Goal: Connect with others: Connect with others

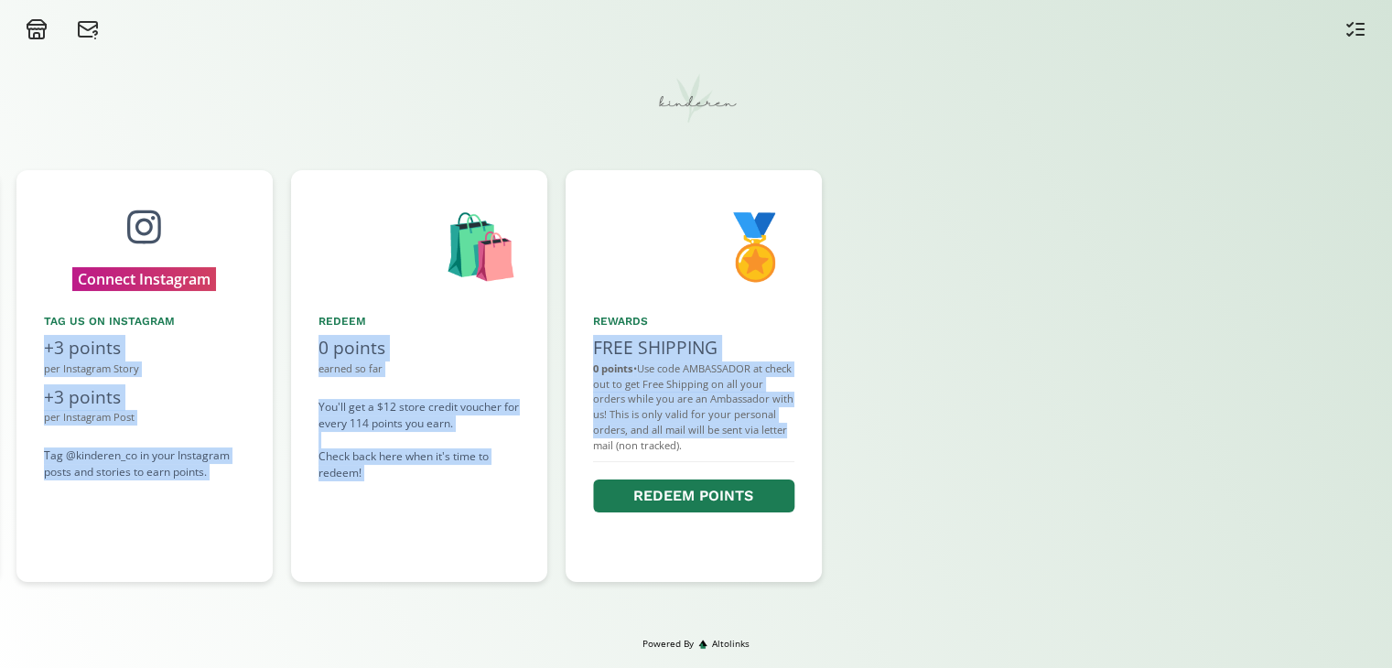
drag, startPoint x: 1267, startPoint y: 382, endPoint x: 807, endPoint y: 438, distance: 462.9
click at [807, 438] on div "👋 Hello [PERSON_NAME] Welcome to the Kinderen Ambassador Program! 🏷️ Share Disc…" at bounding box center [696, 376] width 1392 height 430
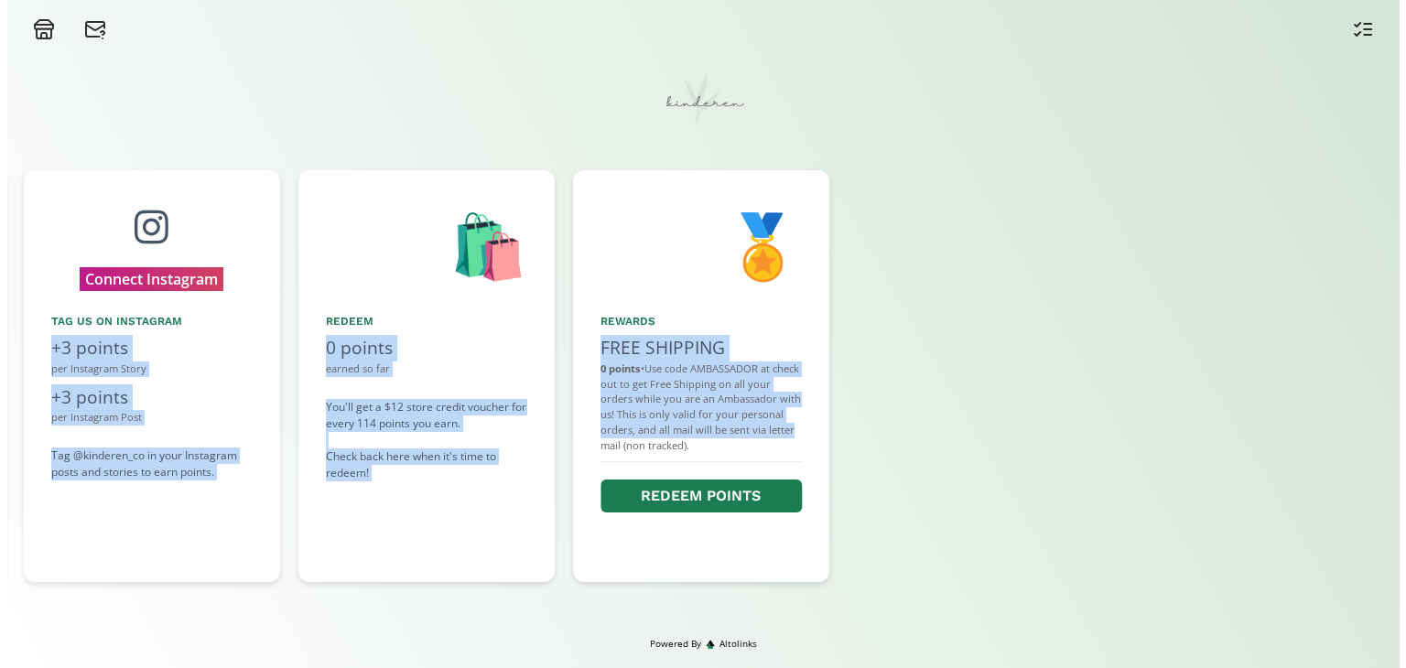
scroll to position [0, 1379]
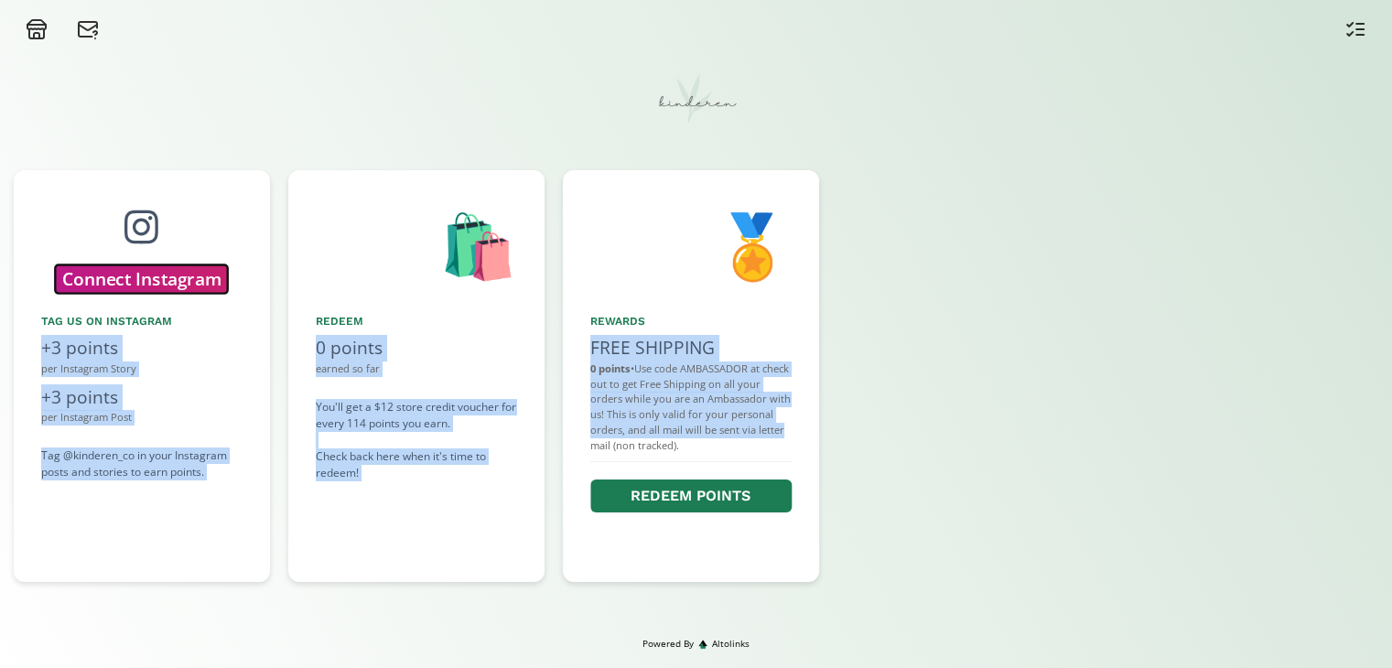
click at [190, 279] on button "Connect Instagram" at bounding box center [141, 279] width 172 height 28
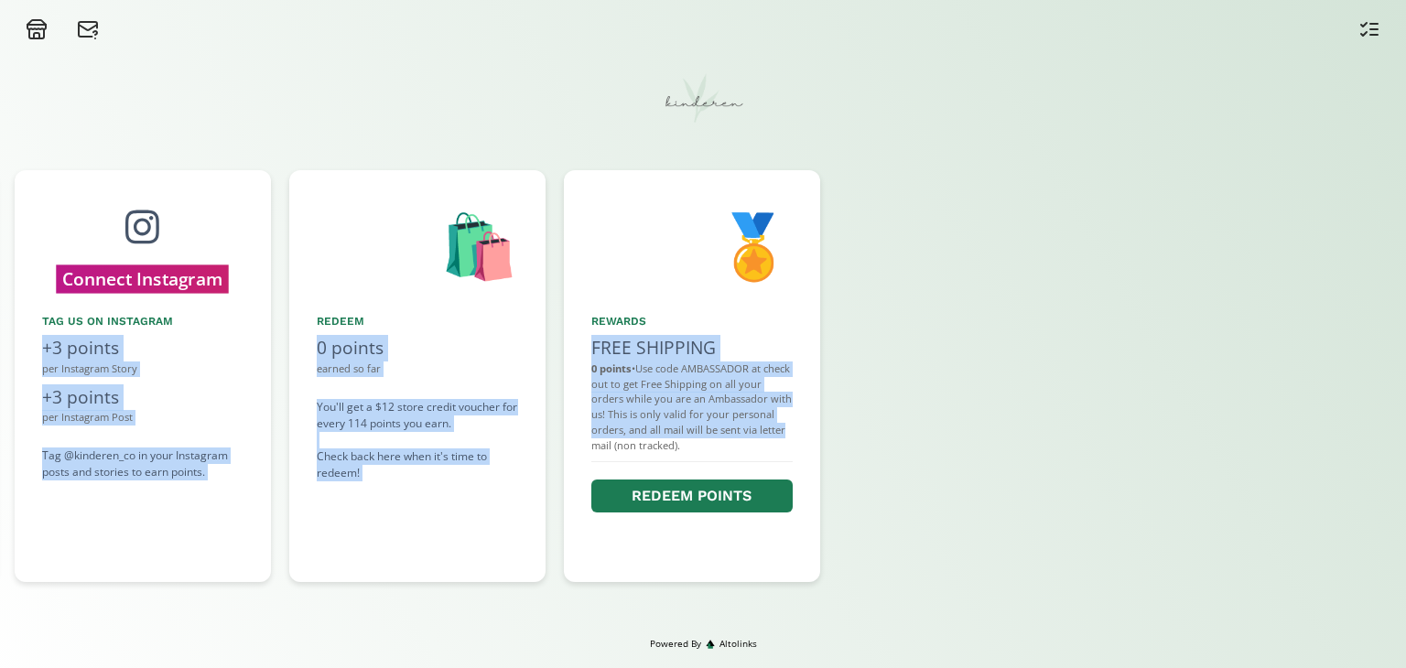
scroll to position [0, 1373]
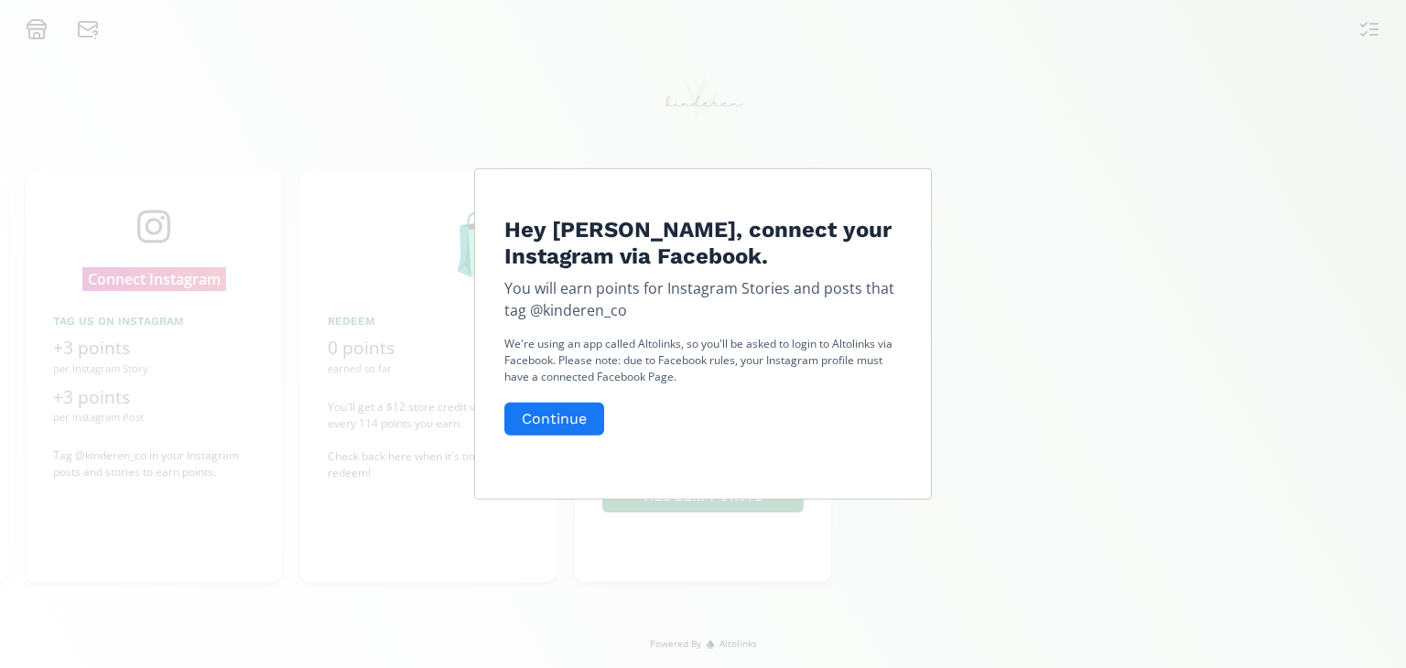
click at [567, 398] on div "We're using an app called Altolinks, so you'll be asked to login to Altolinks v…" at bounding box center [702, 386] width 397 height 103
click at [568, 415] on button "Continue" at bounding box center [554, 418] width 105 height 39
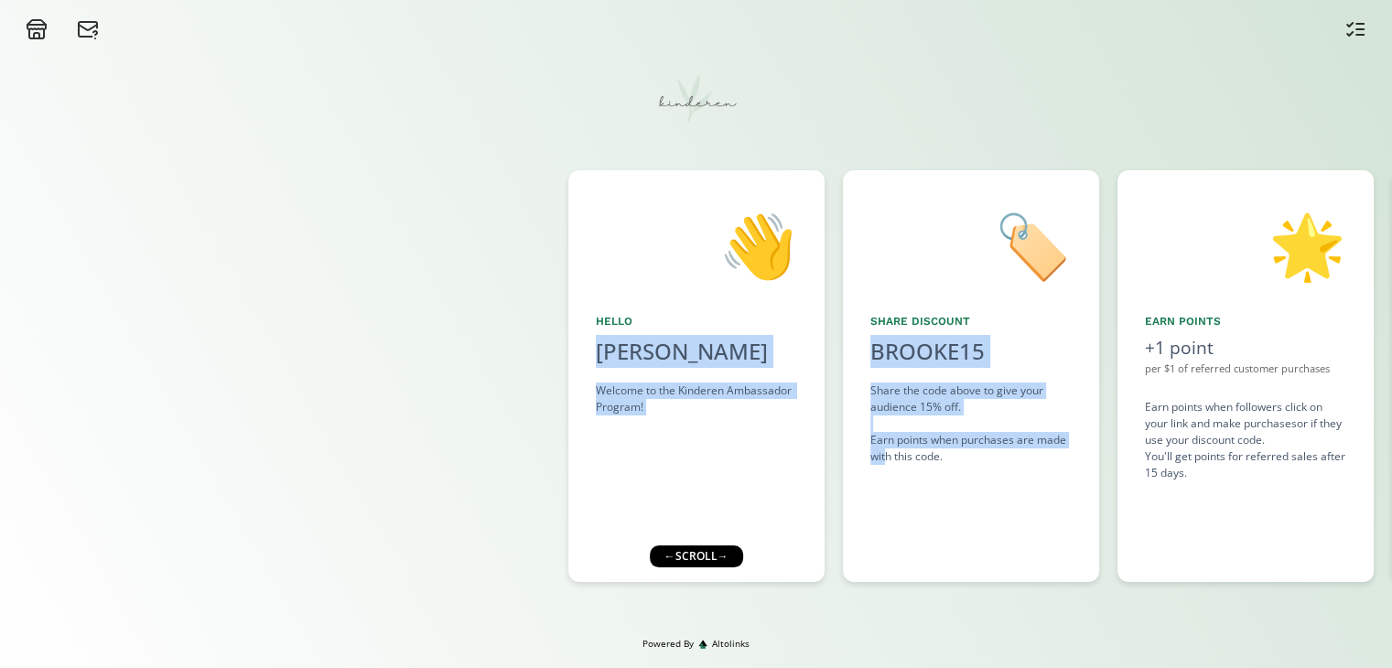
drag, startPoint x: 886, startPoint y: 460, endPoint x: 463, endPoint y: 509, distance: 425.7
click at [463, 509] on div "👋 Hello [PERSON_NAME] Welcome to the Kinderen Ambassador Program! 🏷️ Share Disc…" at bounding box center [696, 376] width 1392 height 430
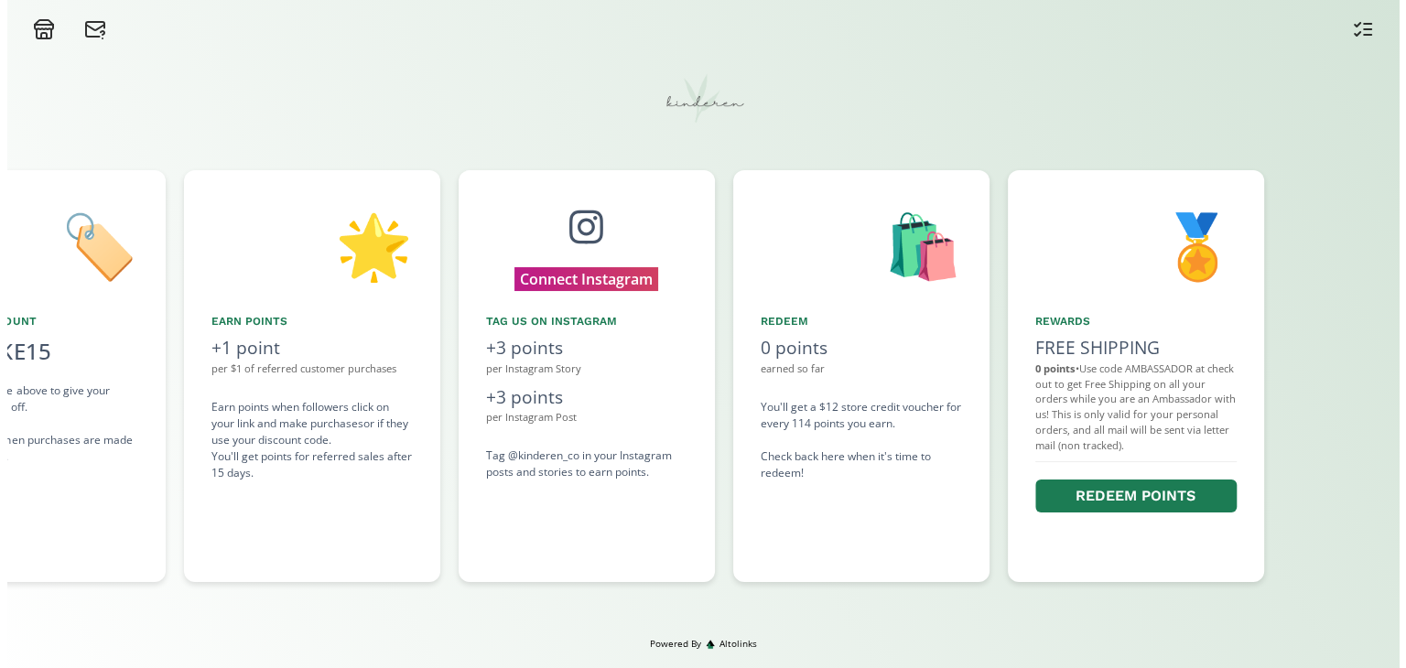
scroll to position [0, 934]
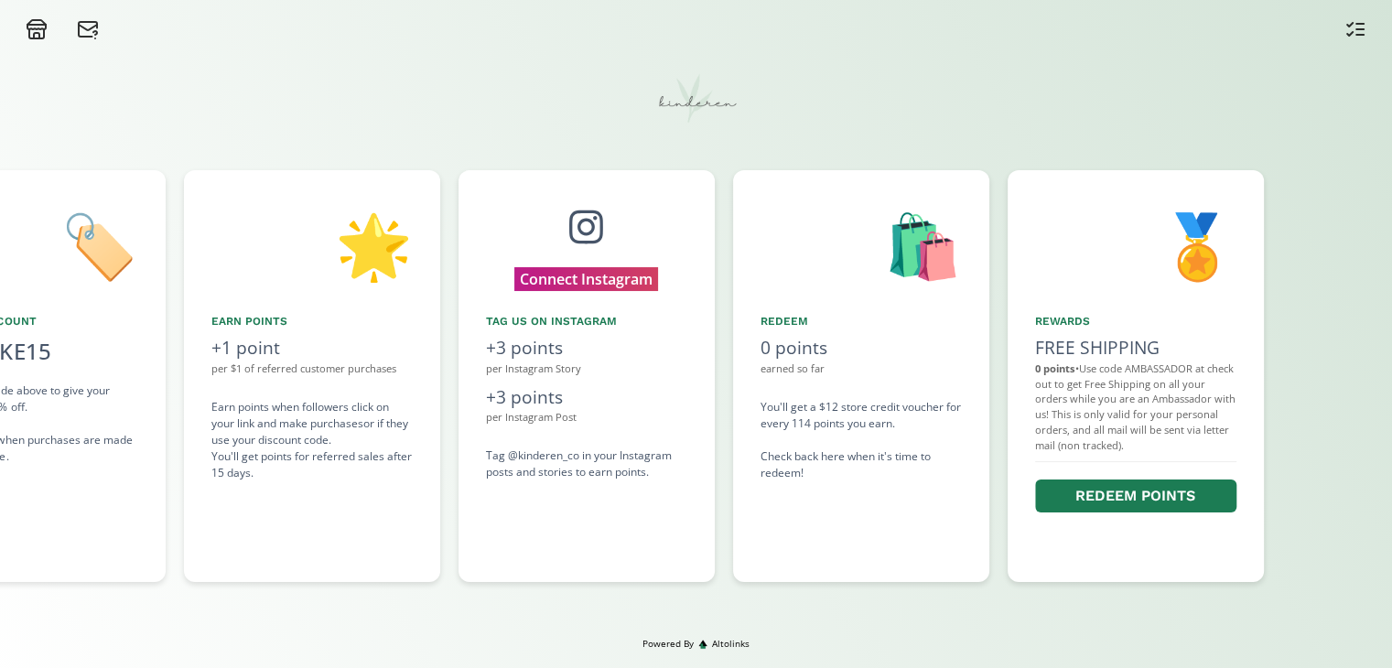
drag, startPoint x: 1183, startPoint y: 492, endPoint x: 871, endPoint y: 546, distance: 316.0
click at [871, 546] on div "👋 Hello [PERSON_NAME] Welcome to the Kinderen Ambassador Program! 🏷️ Share Disc…" at bounding box center [696, 376] width 1392 height 430
click at [630, 276] on button "Connect Instagram" at bounding box center [586, 279] width 172 height 28
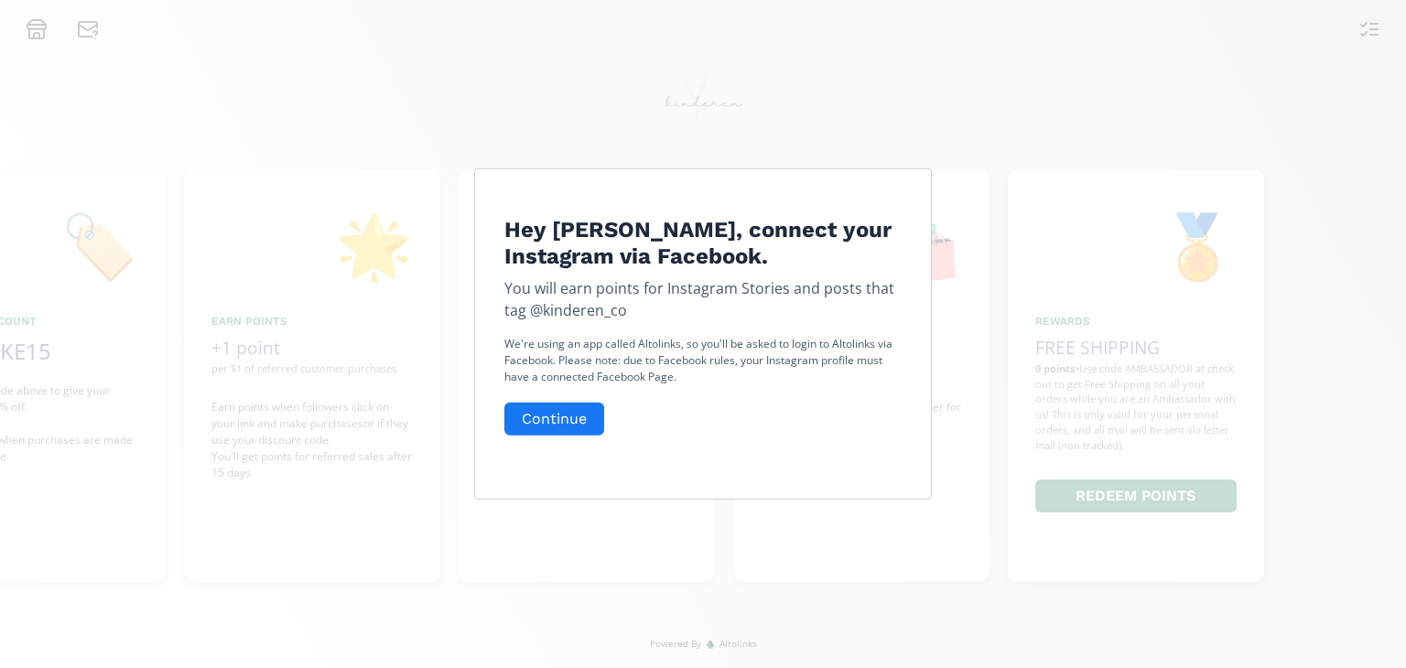
click at [554, 438] on form "Continue" at bounding box center [702, 418] width 397 height 39
click at [560, 424] on button "Continue" at bounding box center [554, 418] width 105 height 39
